Goal: Task Accomplishment & Management: Complete application form

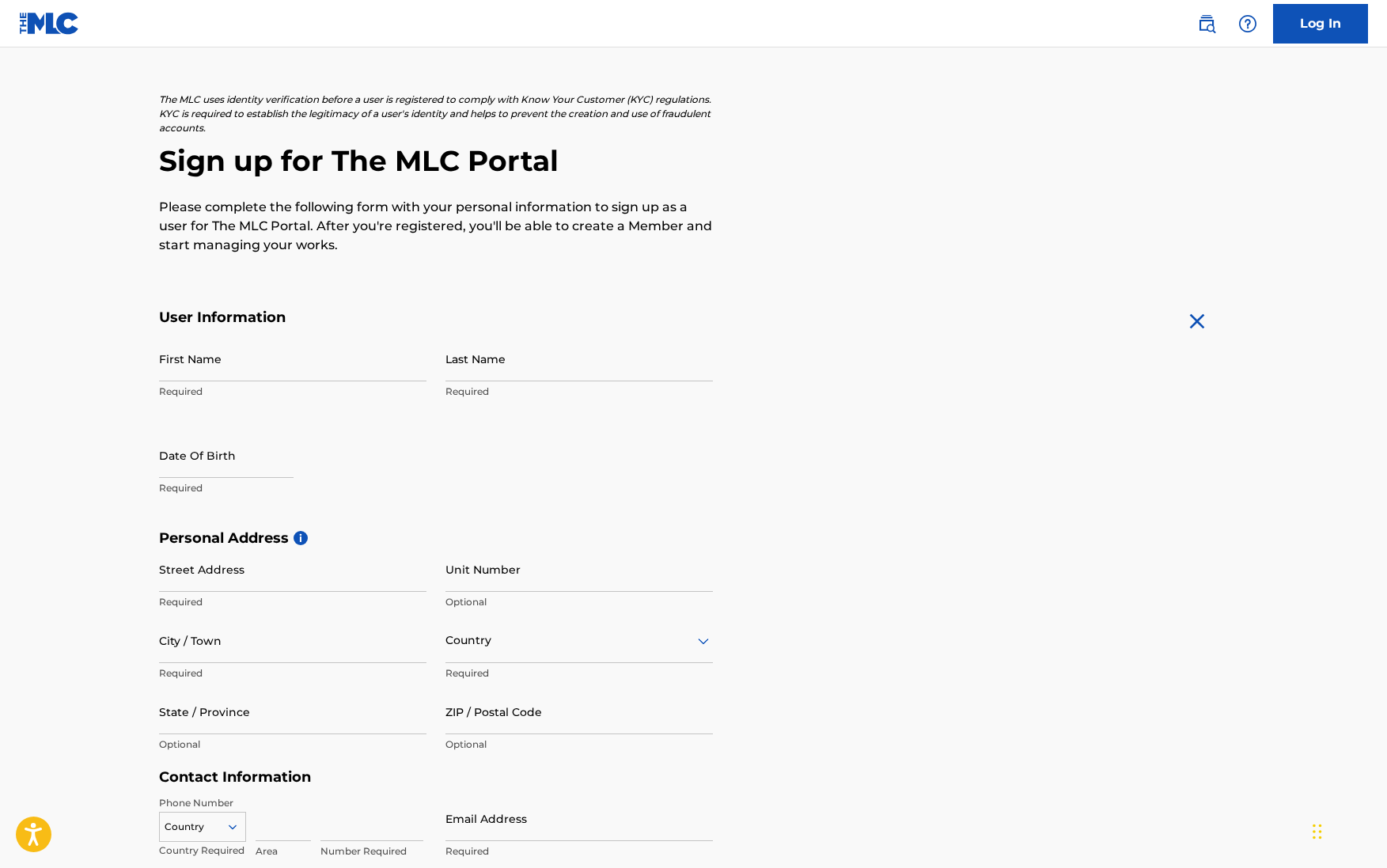
scroll to position [66, 0]
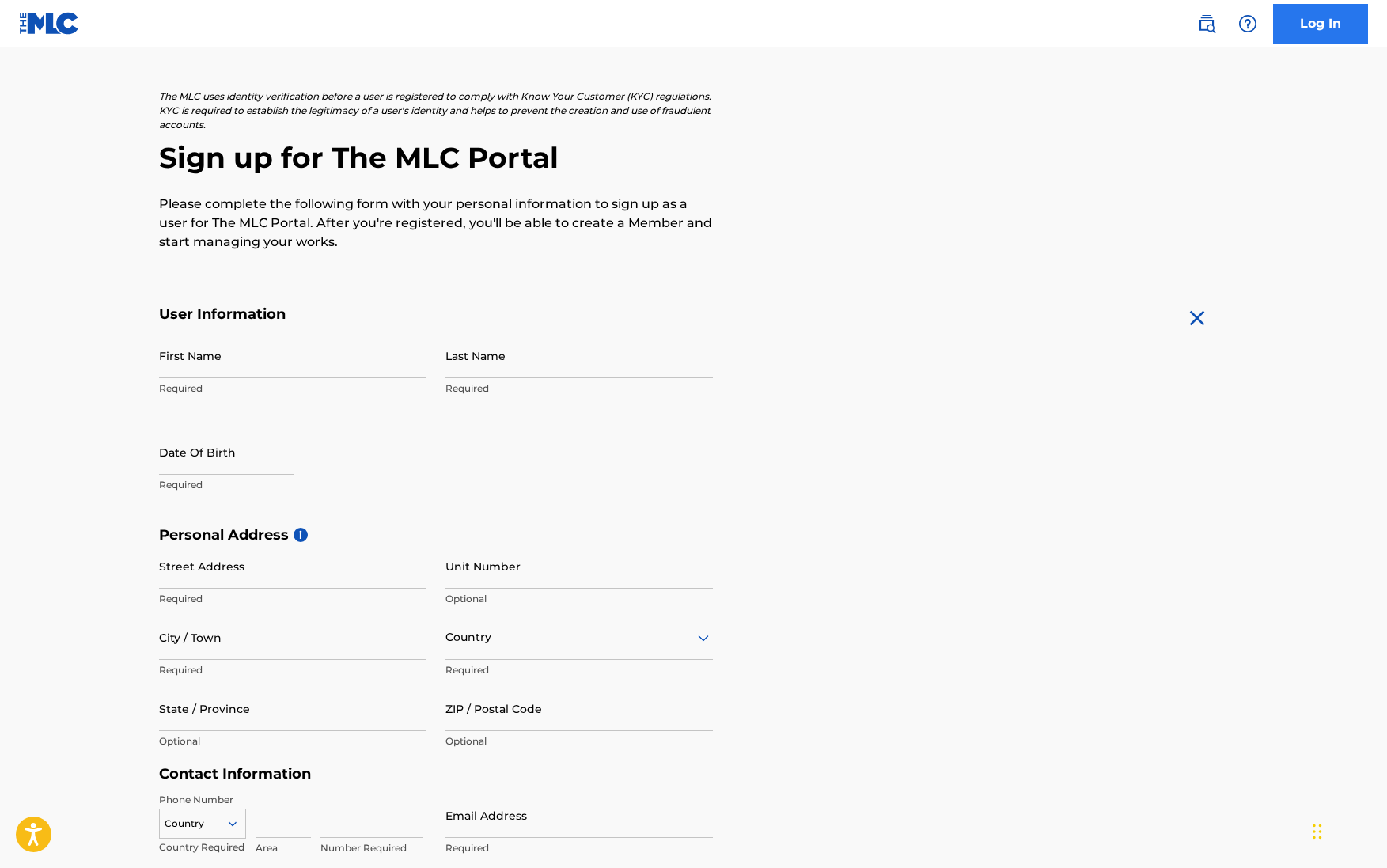
click at [1301, 32] on link "Log In" at bounding box center [1321, 24] width 95 height 40
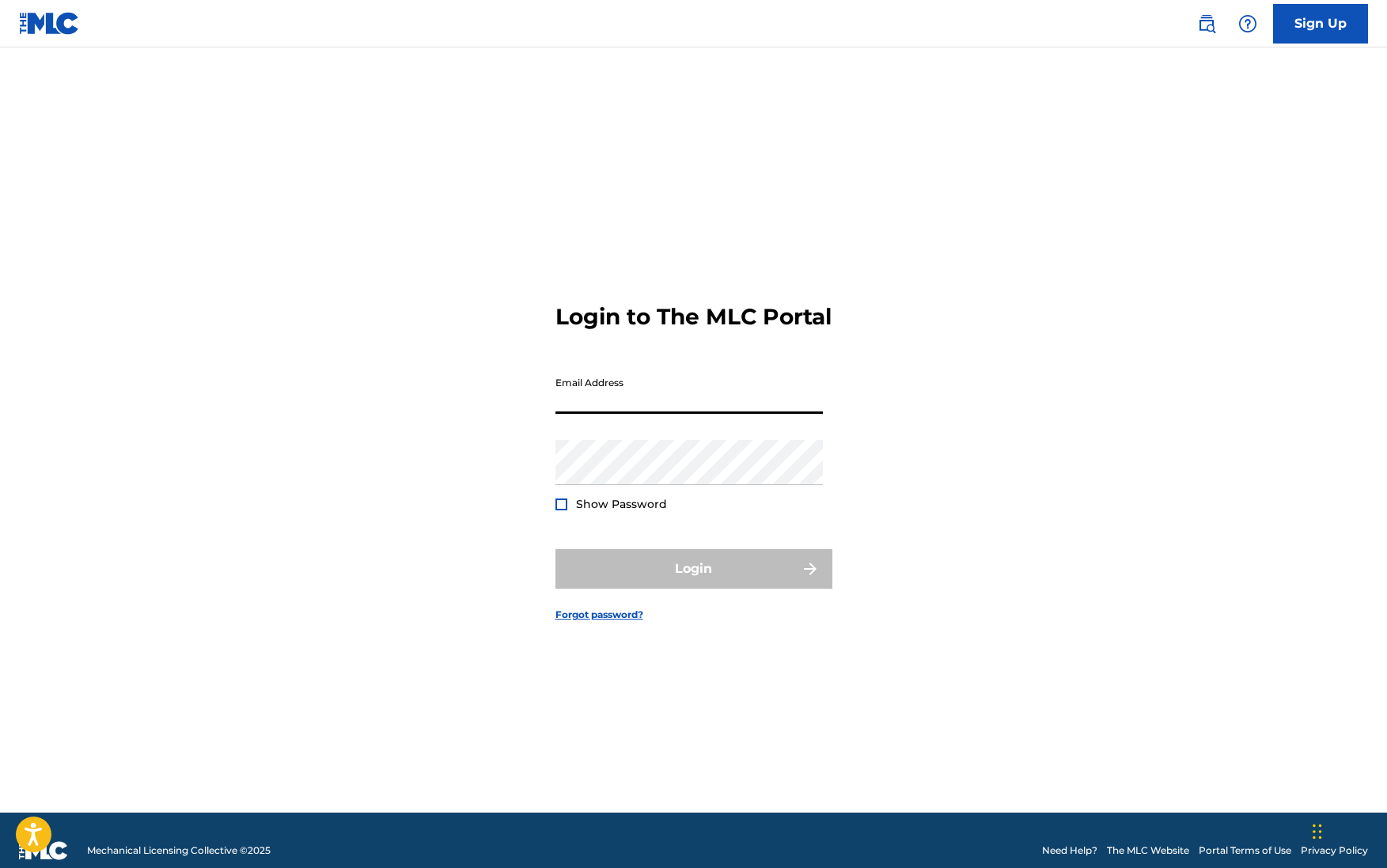
scroll to position [21, 0]
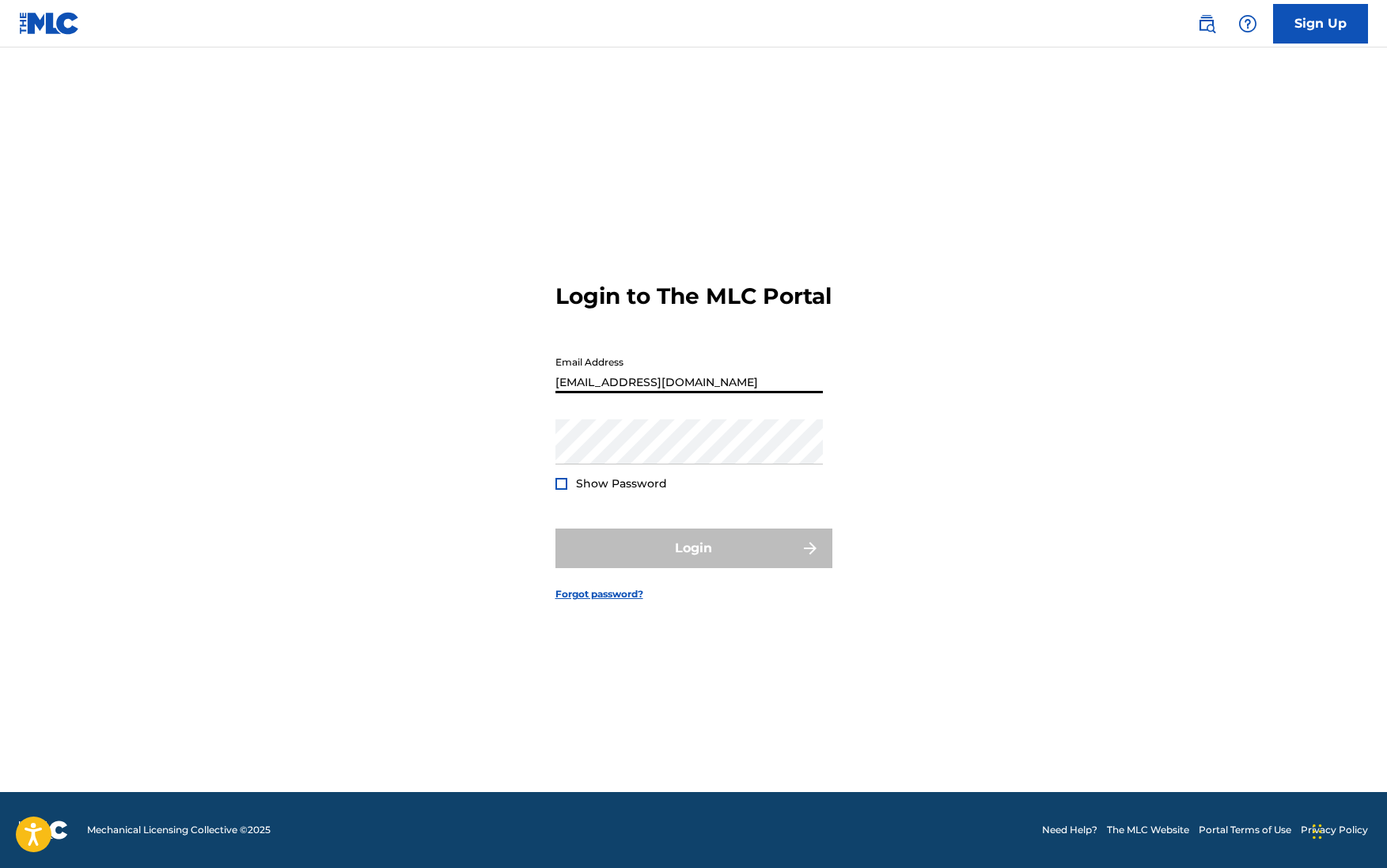
type input "[EMAIL_ADDRESS][DOMAIN_NAME]"
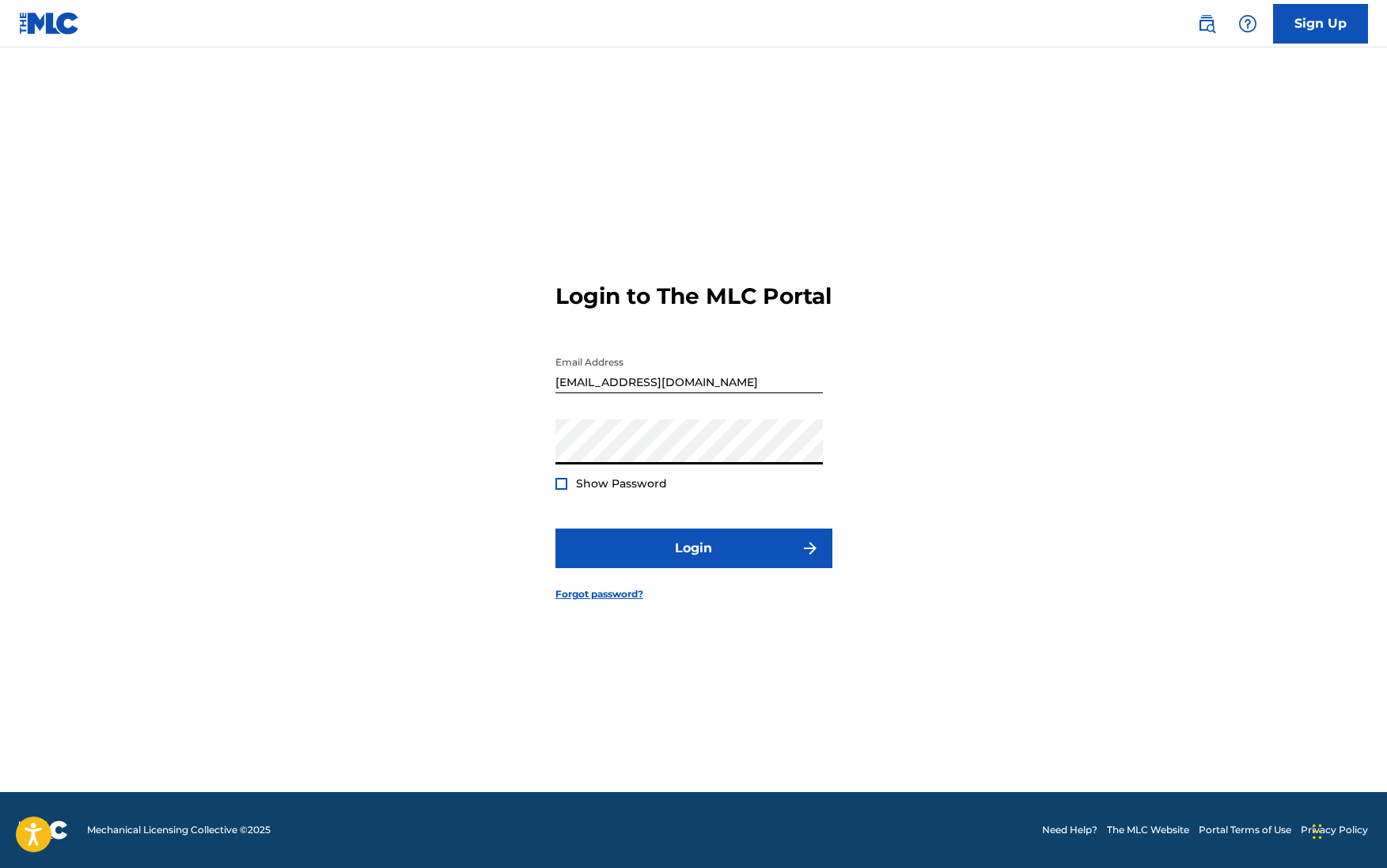
click at [694, 562] on button "Login" at bounding box center [694, 549] width 277 height 40
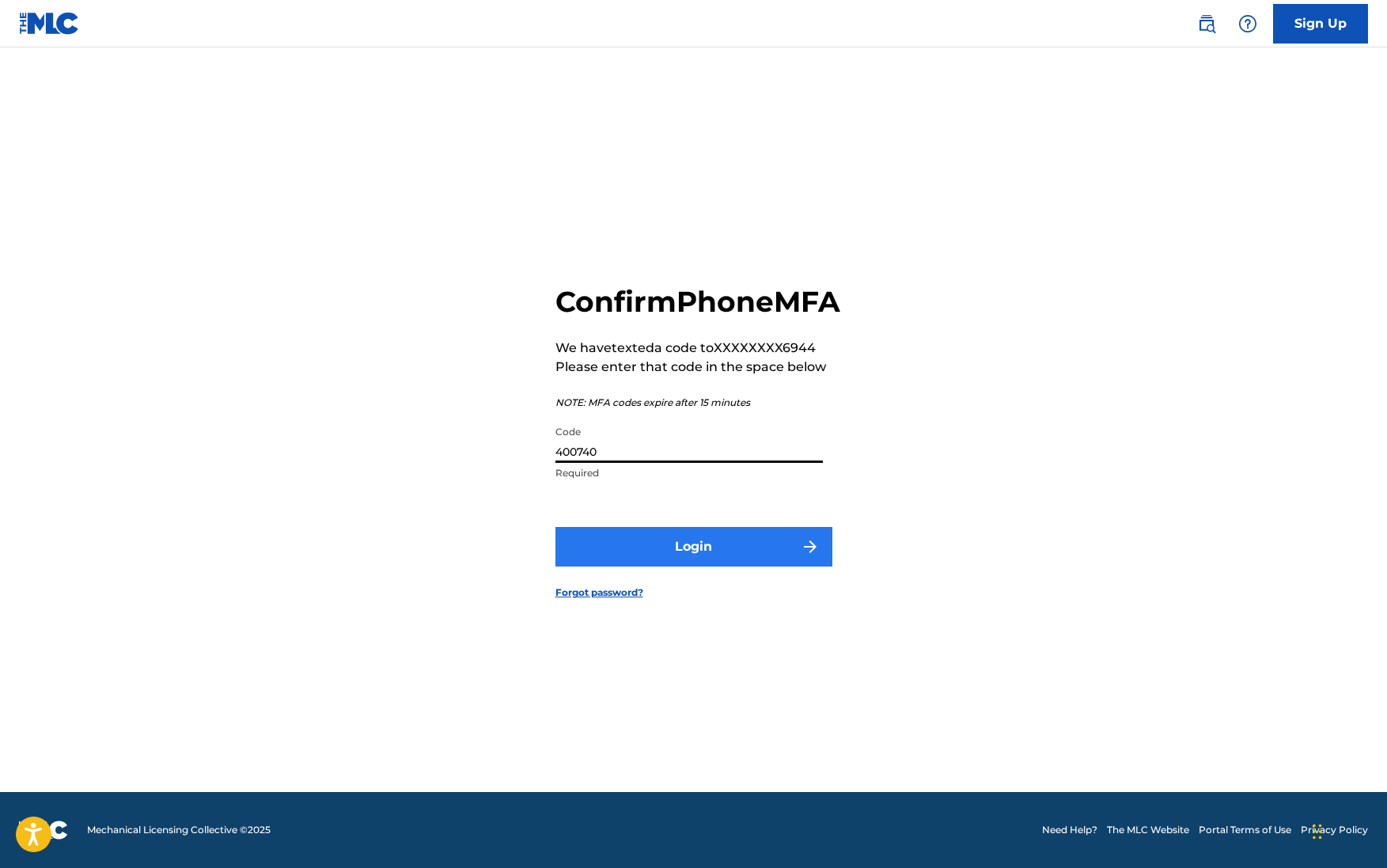
type input "400740"
click at [747, 566] on button "Login" at bounding box center [694, 547] width 277 height 40
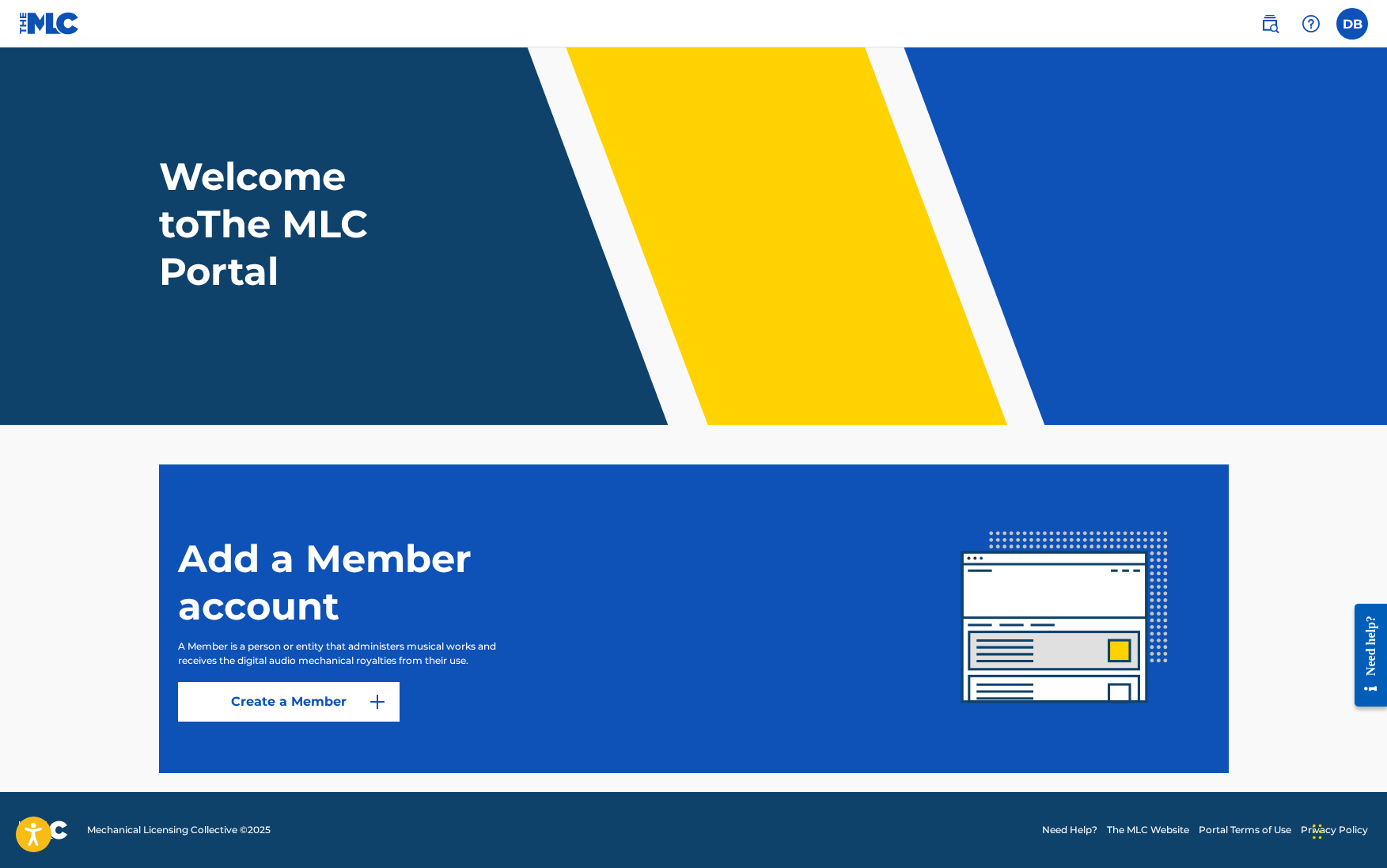
scroll to position [10, 0]
click at [282, 698] on link "Create a Member" at bounding box center [288, 702] width 222 height 40
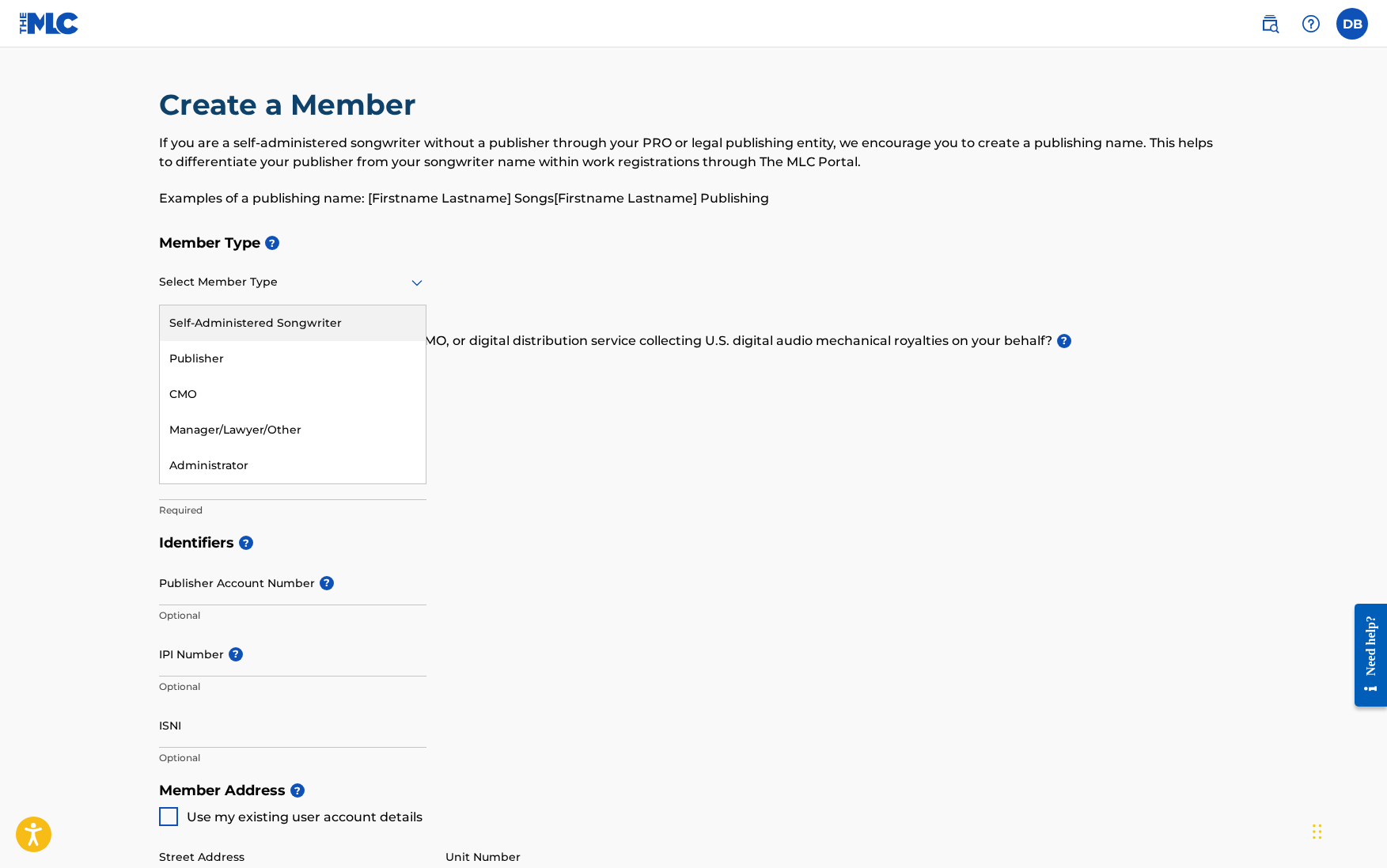
click at [384, 281] on div at bounding box center [293, 282] width 267 height 20
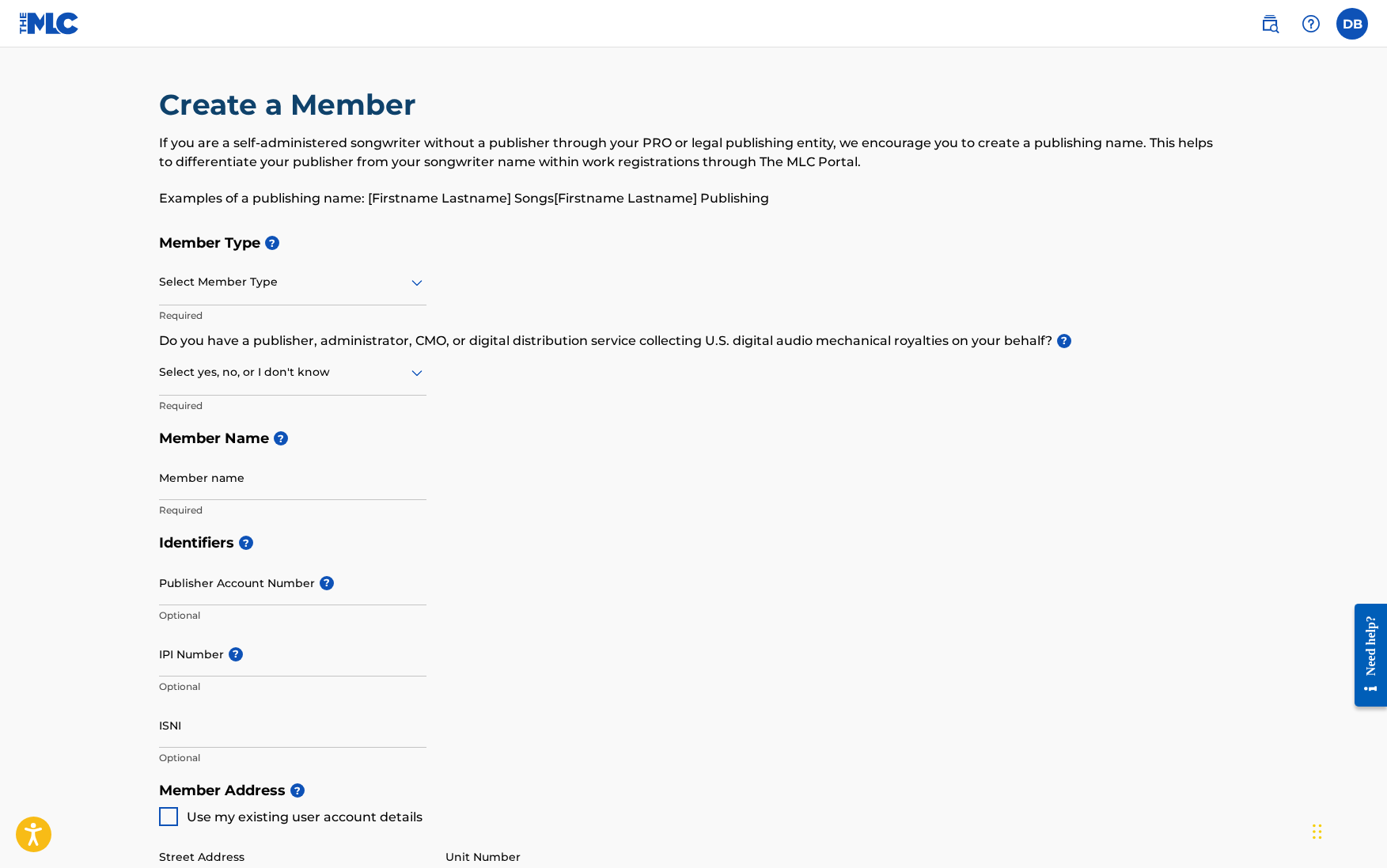
click at [506, 404] on div "Member Type ? Select Member Type Required Do you have a publisher, administrato…" at bounding box center [694, 376] width 1070 height 300
click at [395, 287] on div at bounding box center [293, 282] width 267 height 20
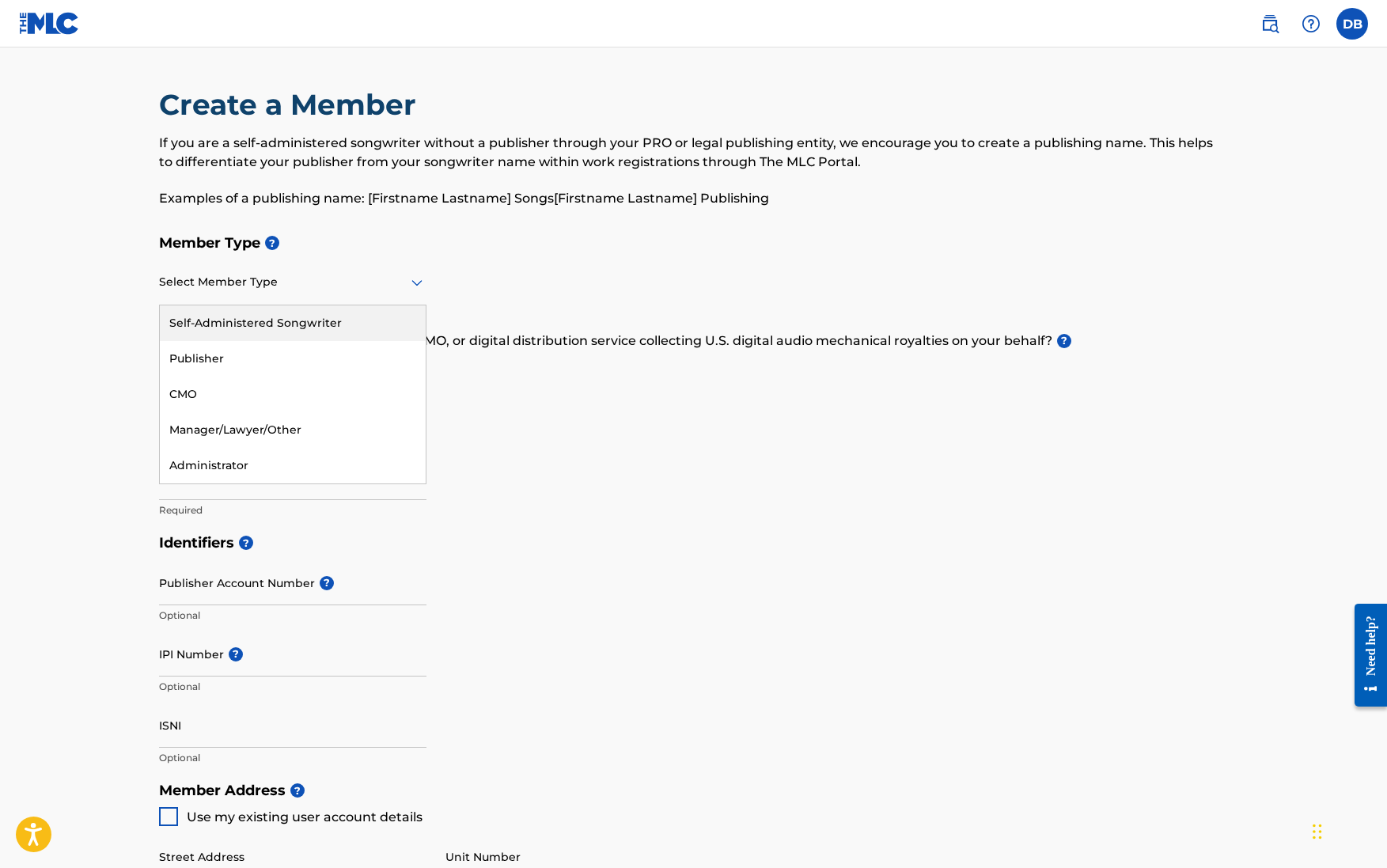
click at [223, 324] on div "Self-Administered Songwriter" at bounding box center [292, 323] width 266 height 36
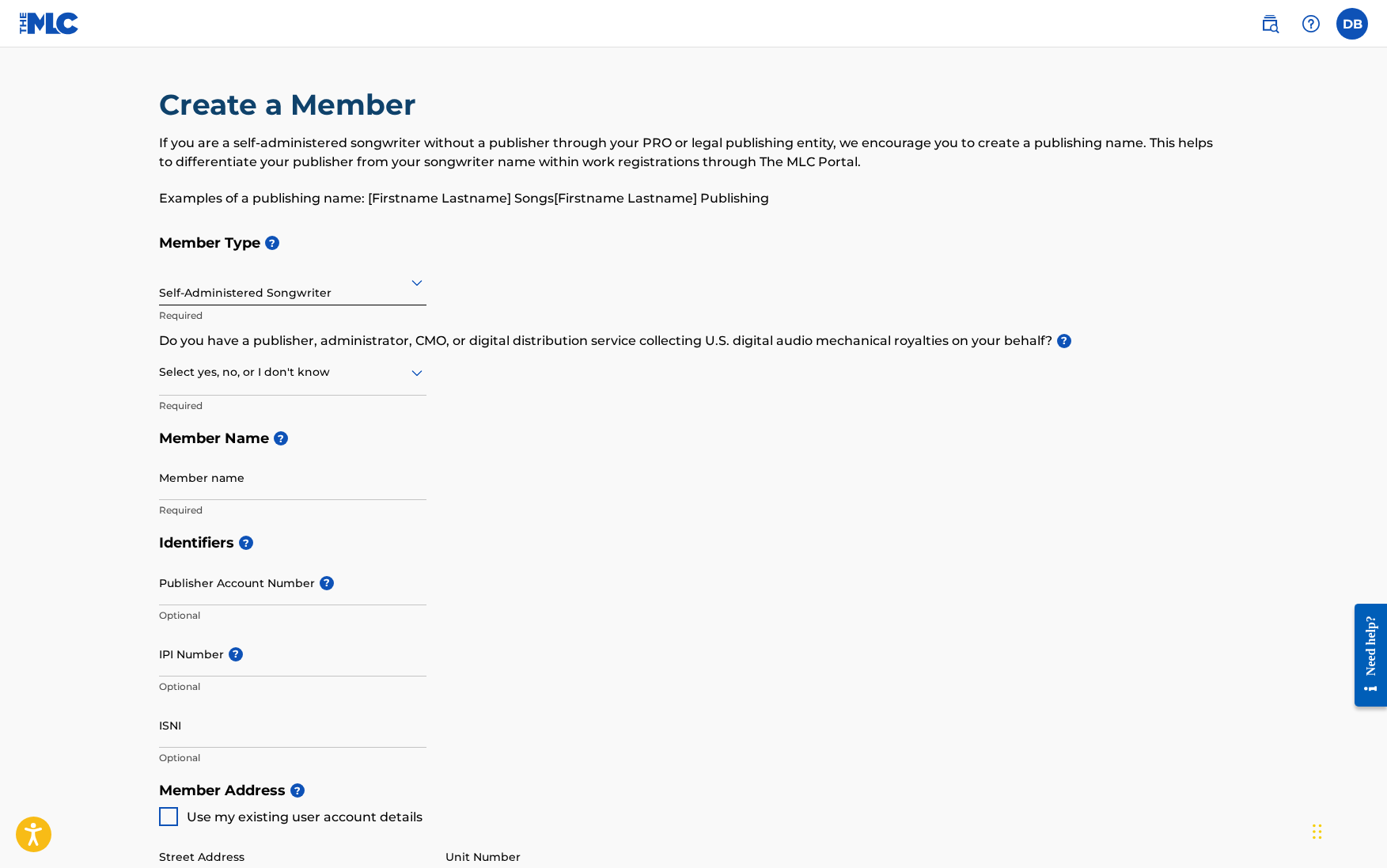
click at [412, 371] on icon at bounding box center [417, 374] width 11 height 7
click at [453, 361] on div "Member Type ? Self-Administered Songwriter Required Do you have a publisher, ad…" at bounding box center [694, 376] width 1070 height 300
click at [409, 368] on icon at bounding box center [417, 372] width 19 height 19
click at [467, 365] on div "Member Type ? Self-Administered Songwriter Required Do you have a publisher, ad…" at bounding box center [694, 376] width 1070 height 300
